Goal: Navigation & Orientation: Understand site structure

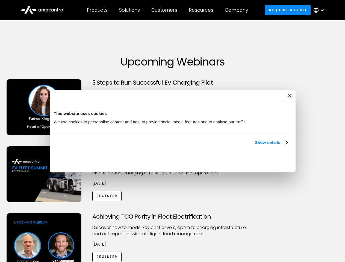
click at [255, 146] on link "Show details" at bounding box center [271, 142] width 32 height 7
click at [0, 0] on div "Necessary cookies help make a website usable by enabling basic functions like p…" at bounding box center [0, 0] width 0 height 0
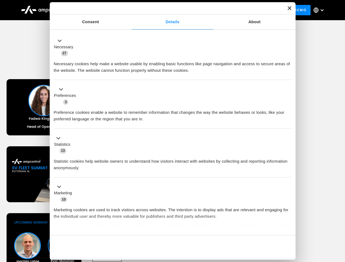
click at [339, 220] on div "Achieving TCO Parity in Fleet Electrification Discover how to model key cost dr…" at bounding box center [172, 256] width 343 height 86
click at [168, 10] on div "Customers" at bounding box center [164, 10] width 26 height 6
click at [97, 10] on div "Products" at bounding box center [97, 10] width 21 height 6
click at [130, 10] on div "Solutions" at bounding box center [129, 10] width 21 height 6
click at [165, 10] on div "Customers" at bounding box center [164, 10] width 26 height 6
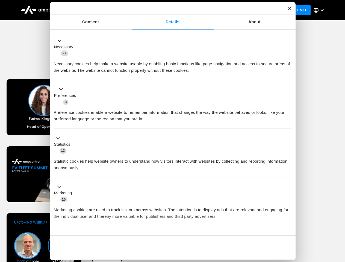
click at [202, 10] on div "Resources" at bounding box center [201, 10] width 25 height 6
click at [238, 10] on div "Company" at bounding box center [236, 10] width 23 height 6
click at [320, 10] on div at bounding box center [322, 10] width 4 height 4
